Goal: Use online tool/utility: Use online tool/utility

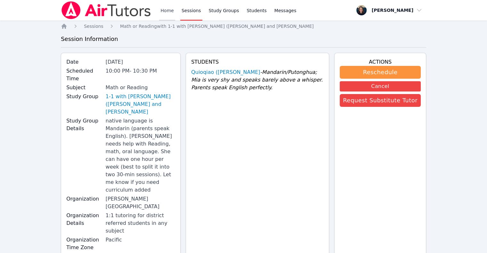
click at [160, 9] on link "Home" at bounding box center [167, 10] width 16 height 21
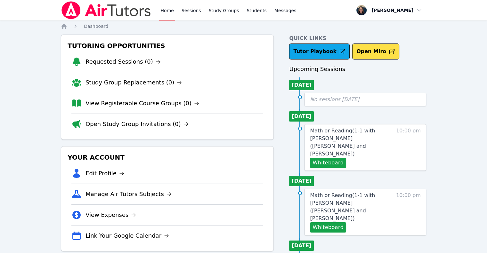
click at [97, 27] on span "Dashboard" at bounding box center [96, 26] width 24 height 5
click at [171, 18] on link "Home" at bounding box center [167, 10] width 16 height 21
click at [144, 103] on link "View Registerable Course Groups (0)" at bounding box center [143, 103] width 114 height 9
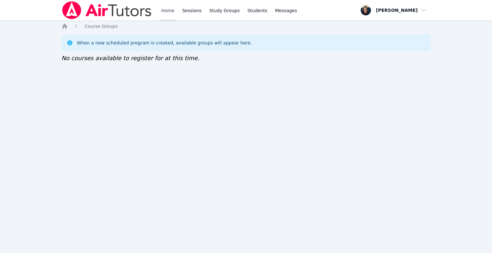
click at [168, 14] on link "Home" at bounding box center [168, 10] width 16 height 21
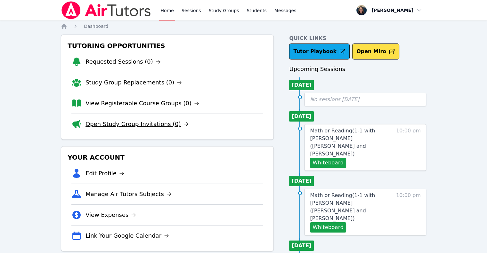
click at [121, 127] on link "Open Study Group Invitations (0)" at bounding box center [137, 124] width 103 height 9
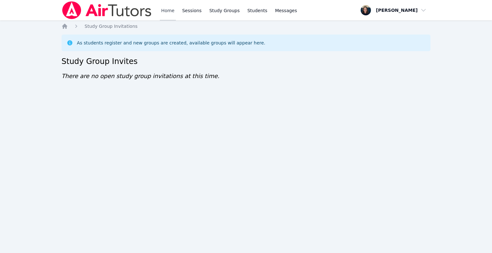
click at [165, 9] on link "Home" at bounding box center [168, 10] width 16 height 21
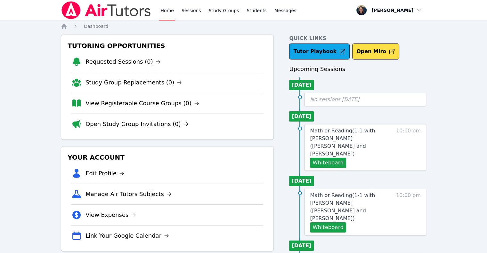
scroll to position [12, 0]
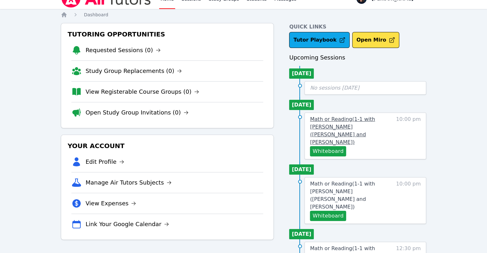
click at [345, 127] on span "Math or Reading ( 1-1 with [PERSON_NAME] ([PERSON_NAME] and [PERSON_NAME] )" at bounding box center [342, 130] width 65 height 29
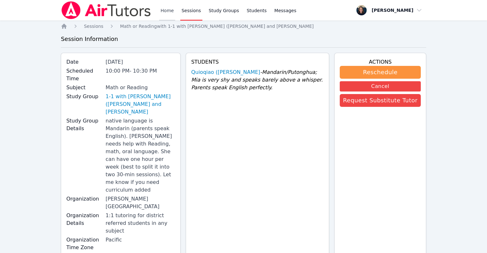
click at [171, 11] on link "Home" at bounding box center [167, 10] width 16 height 21
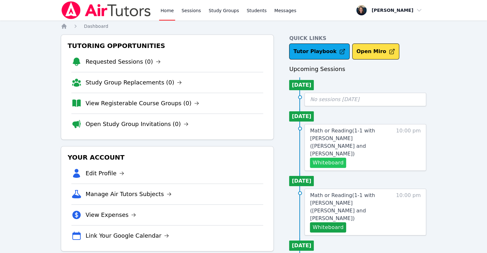
click at [336, 158] on button "Whiteboard" at bounding box center [328, 163] width 36 height 10
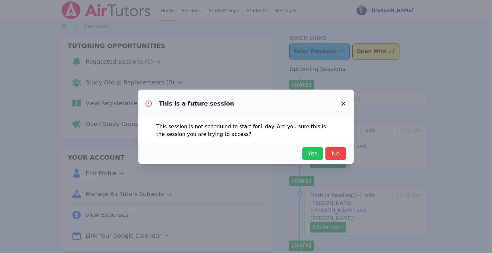
click at [314, 152] on span "Yes" at bounding box center [313, 153] width 14 height 9
